Goal: Information Seeking & Learning: Find contact information

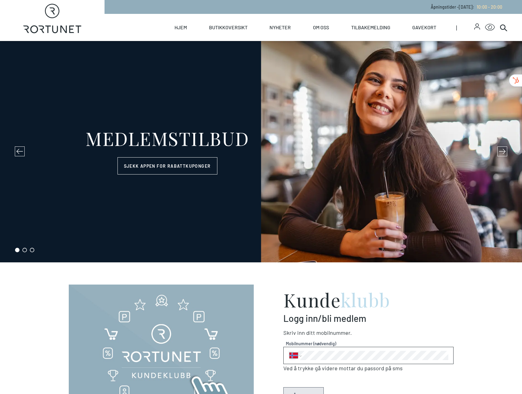
select select "NO"
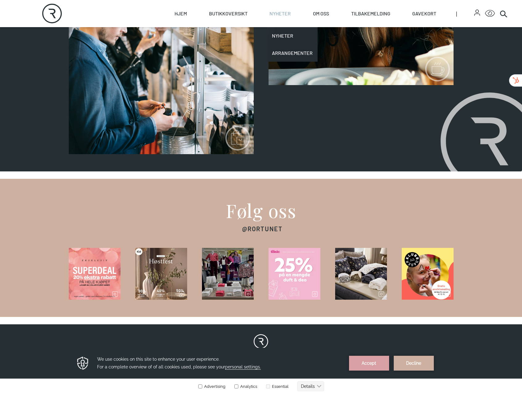
scroll to position [882, 0]
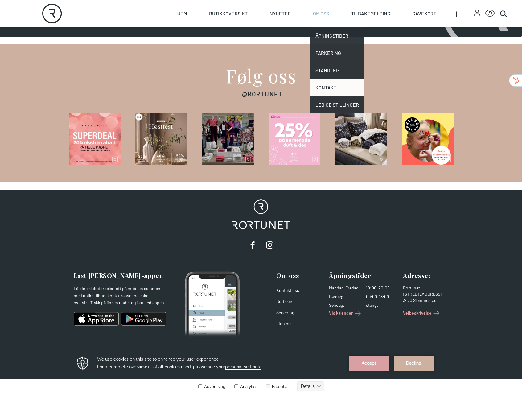
click at [332, 88] on link "Kontakt" at bounding box center [336, 87] width 53 height 17
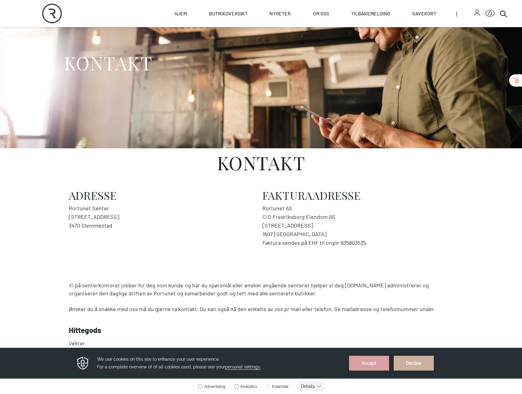
scroll to position [60, 0]
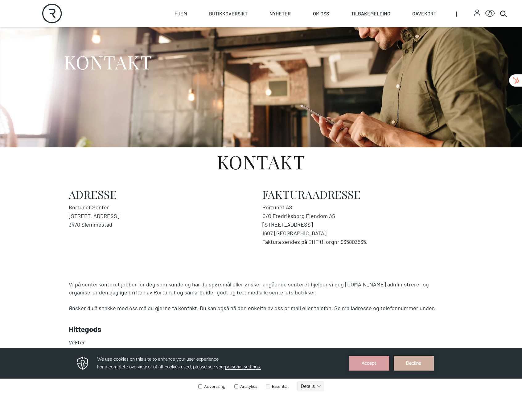
click at [294, 217] on address "Rortunet AS C/O Fredriksborg Eiendom AS [STREET_ADDRESS] 1607 FREDRIKSTAD Faktu…" at bounding box center [357, 224] width 191 height 43
click at [323, 215] on address "Rortunet AS C/O Fredriksborg Eiendom AS [STREET_ADDRESS] 1607 FREDRIKSTAD Faktu…" at bounding box center [357, 224] width 191 height 43
copy address "Fredriksborg Eiendom"
